Goal: Information Seeking & Learning: Learn about a topic

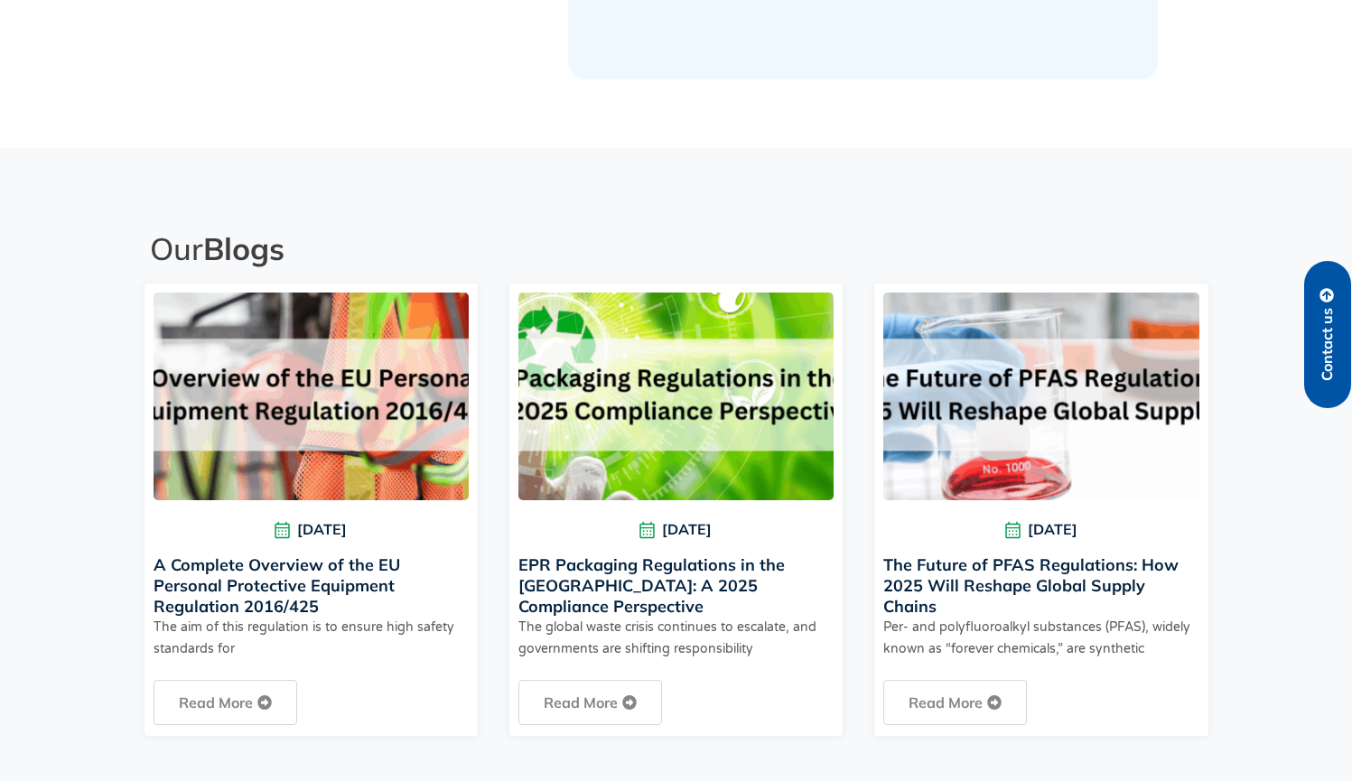
scroll to position [3853, 0]
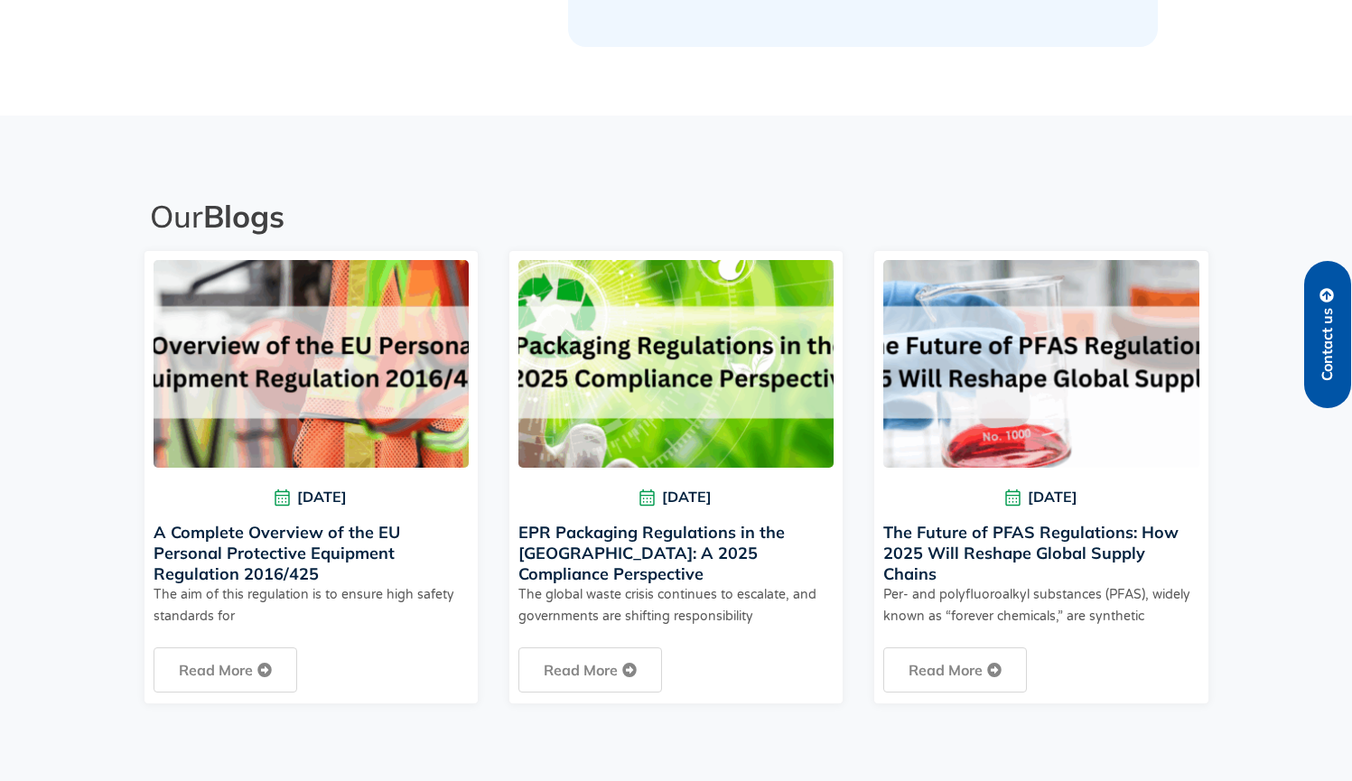
click at [534, 522] on link "EPR Packaging Regulations in the [GEOGRAPHIC_DATA]: A 2025 Compliance Perspecti…" at bounding box center [651, 553] width 266 height 62
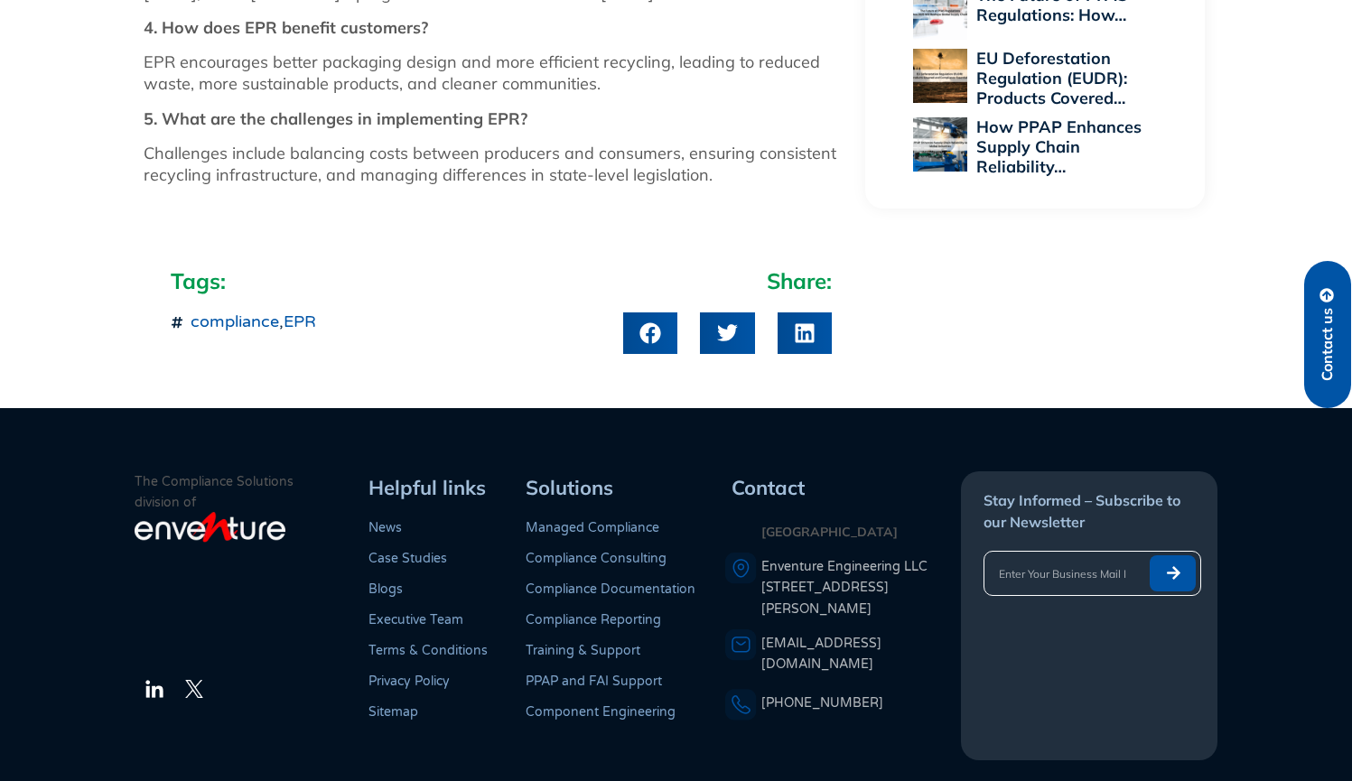
scroll to position [2720, 0]
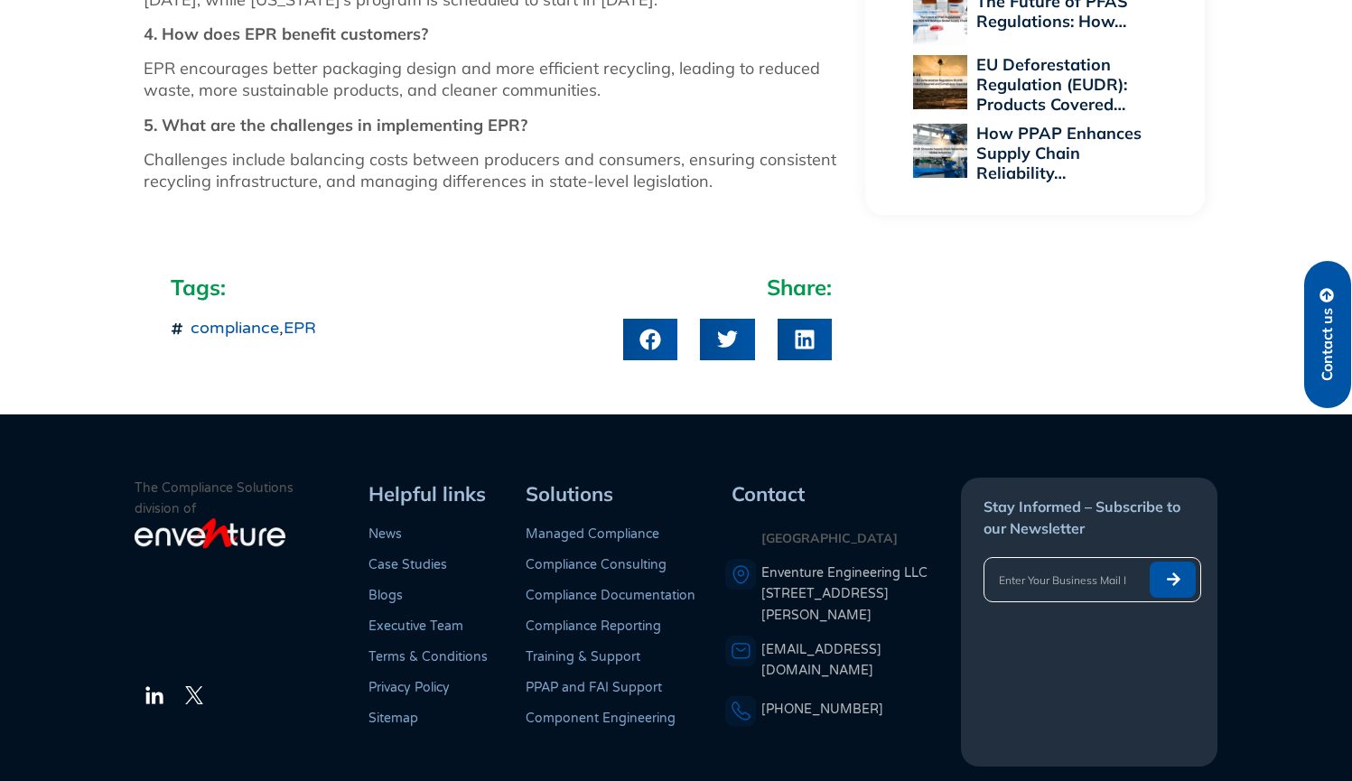
click at [568, 527] on link "Managed Compliance" at bounding box center [593, 534] width 134 height 15
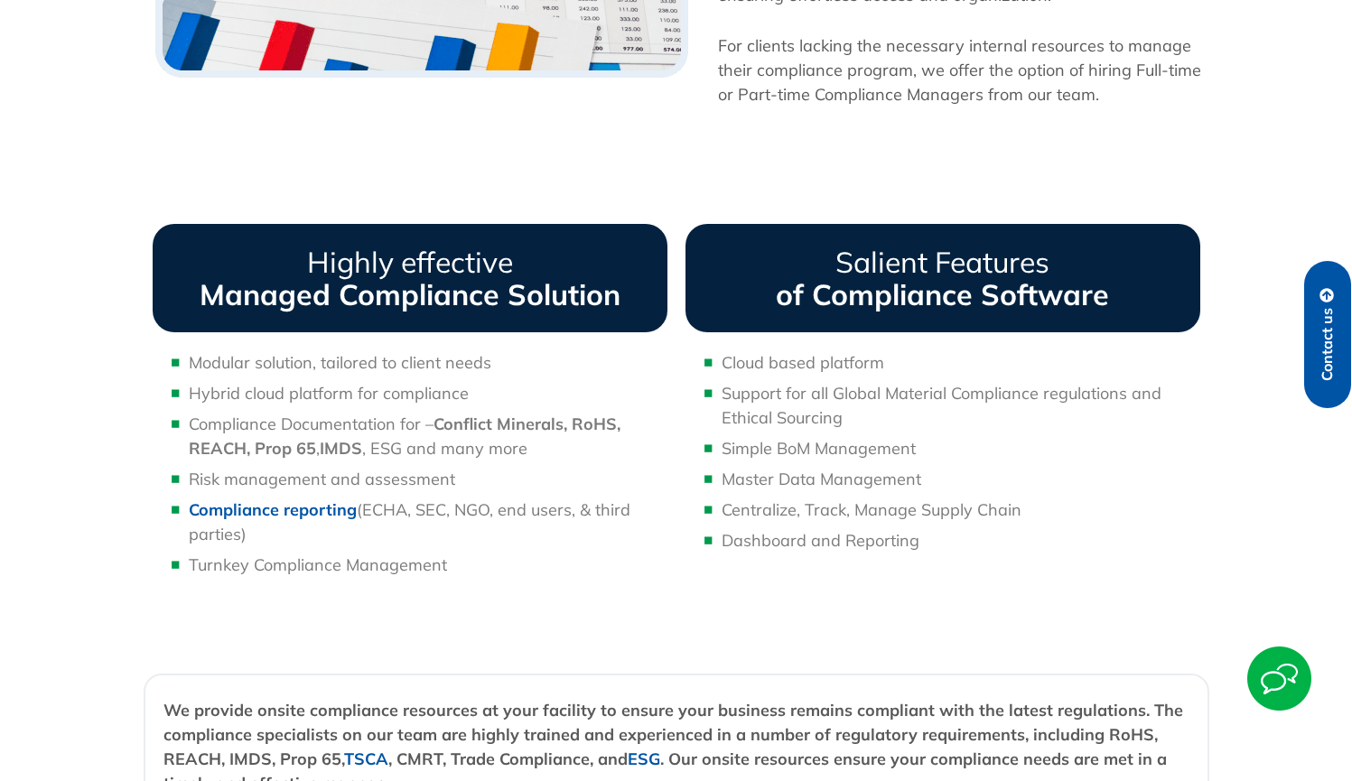
scroll to position [1475, 0]
